Goal: Task Accomplishment & Management: Manage account settings

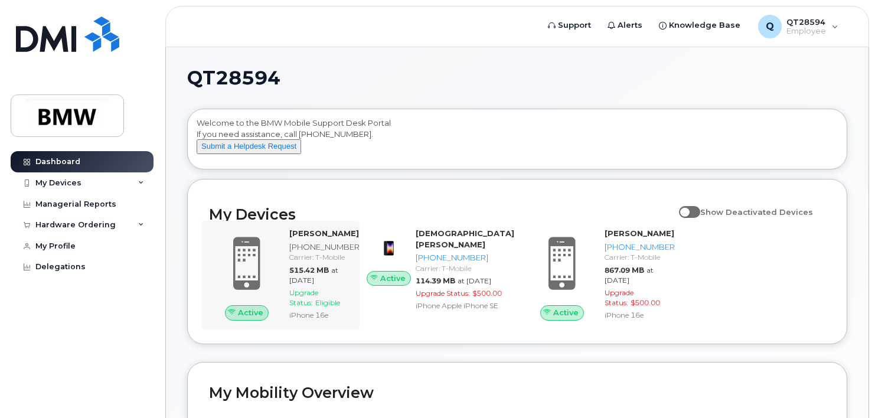
scroll to position [59, 0]
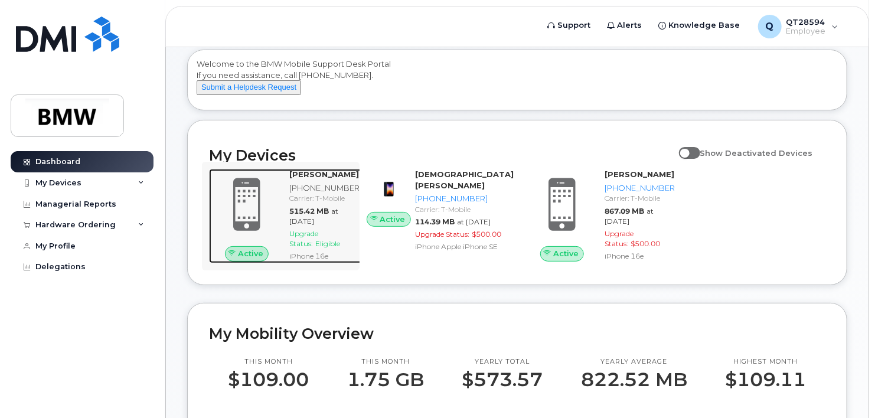
click at [305, 194] on div "[PHONE_NUMBER]" at bounding box center [325, 187] width 73 height 11
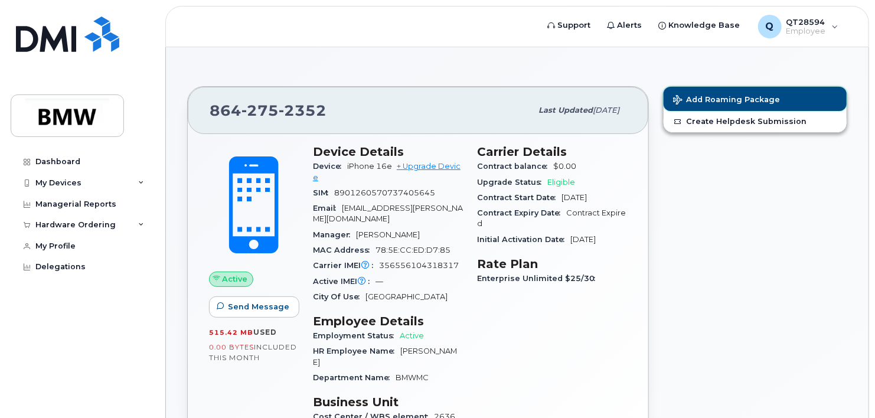
click at [709, 103] on span "Add Roaming Package" at bounding box center [726, 100] width 107 height 11
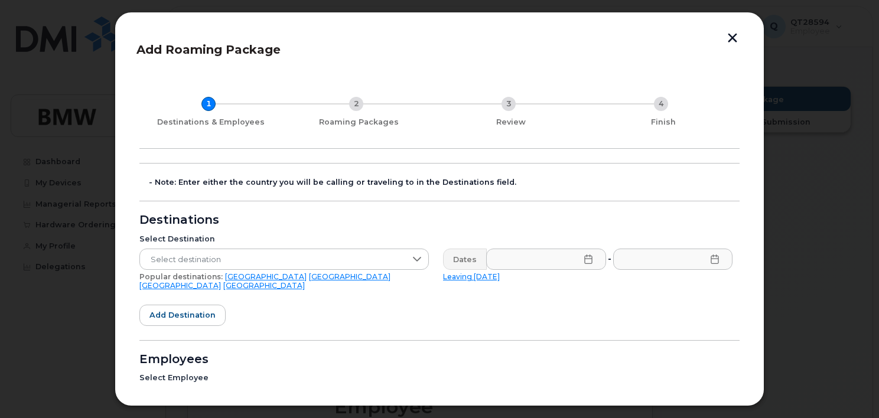
click at [729, 38] on button "button" at bounding box center [732, 39] width 18 height 12
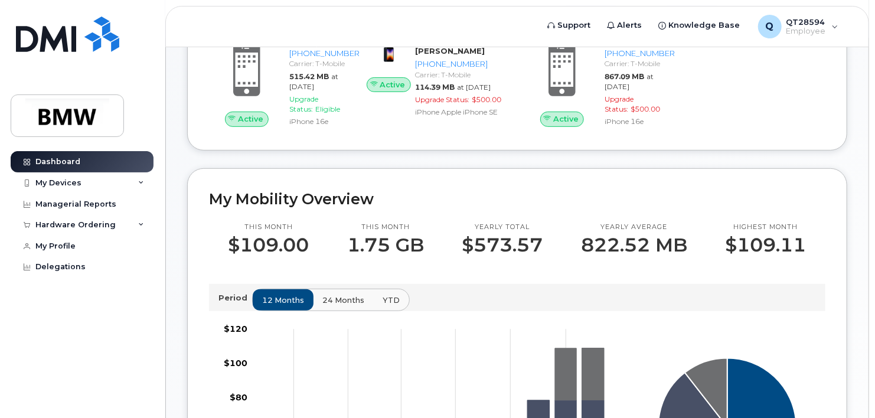
scroll to position [118, 0]
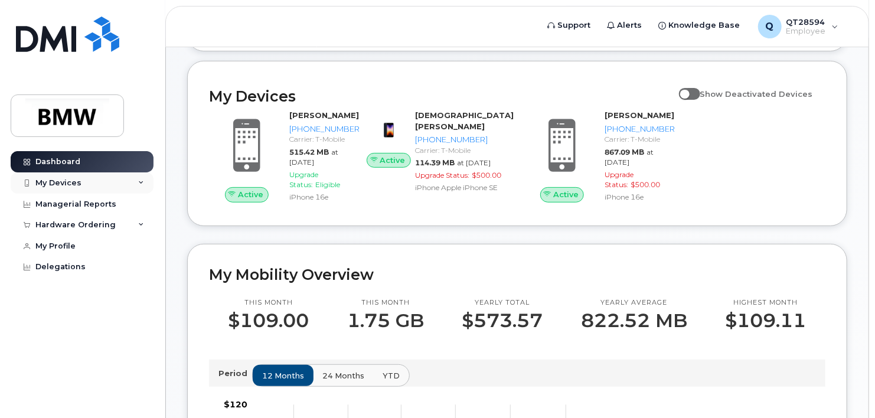
click at [96, 180] on div "My Devices" at bounding box center [82, 182] width 143 height 21
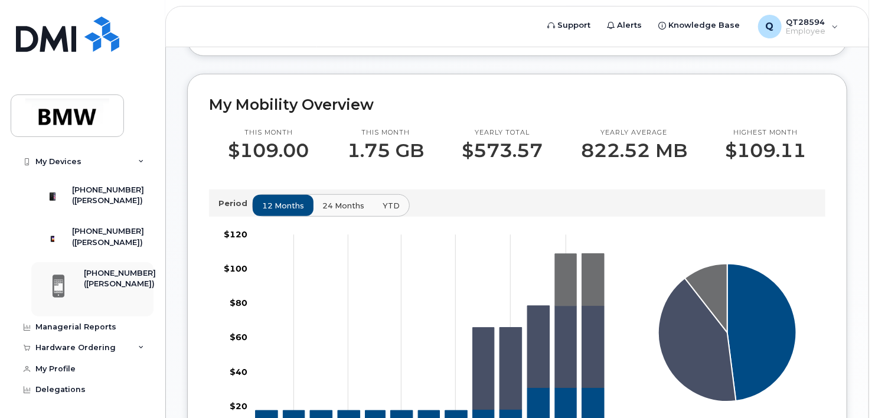
scroll to position [295, 0]
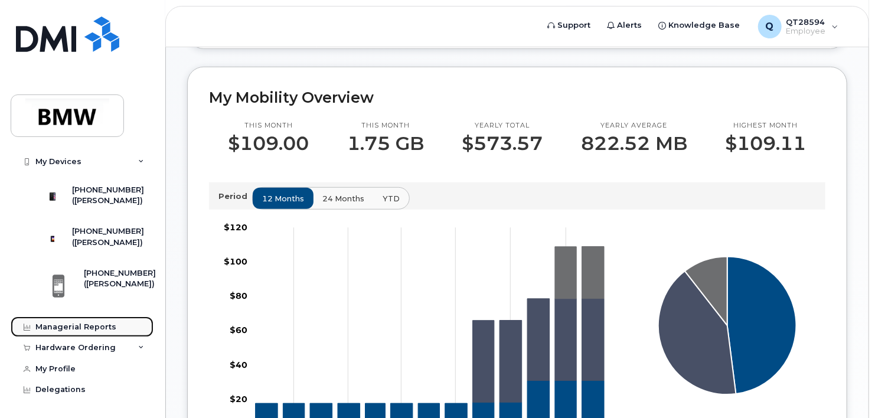
click at [78, 333] on link "Managerial Reports" at bounding box center [82, 327] width 143 height 21
